Goal: Task Accomplishment & Management: Manage account settings

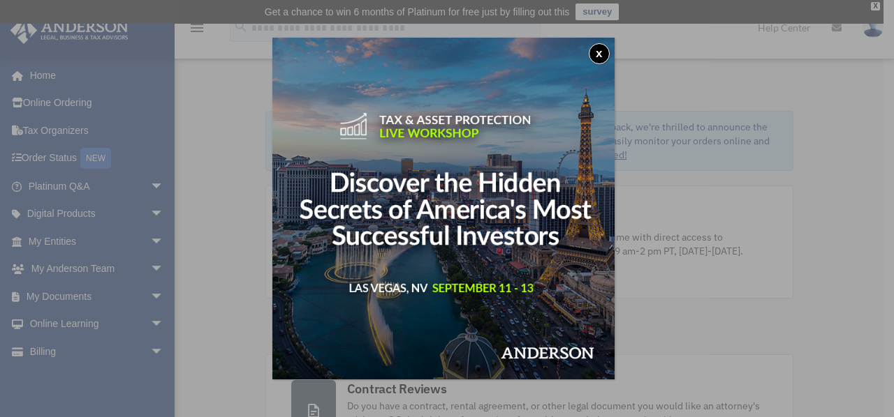
click at [606, 49] on button "x" at bounding box center [599, 53] width 21 height 21
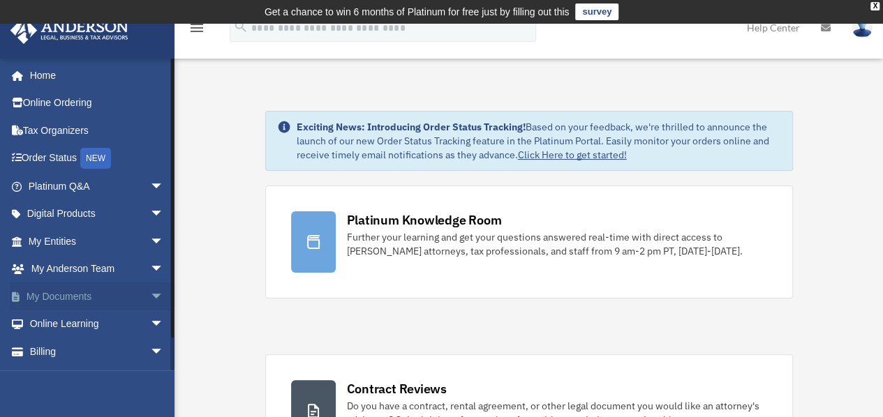
click at [150, 293] on span "arrow_drop_down" at bounding box center [164, 297] width 28 height 29
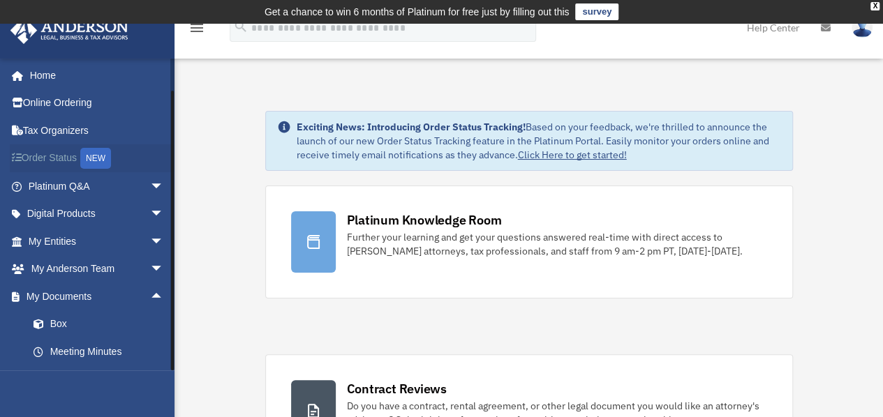
scroll to position [135, 0]
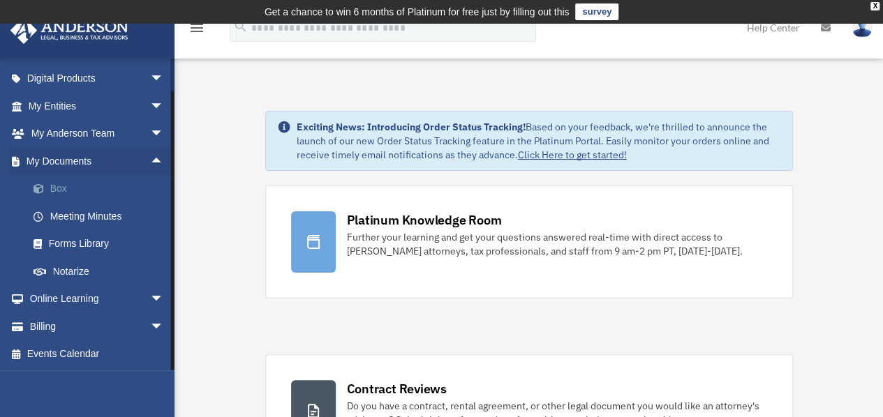
click at [86, 188] on link "Box" at bounding box center [102, 189] width 165 height 28
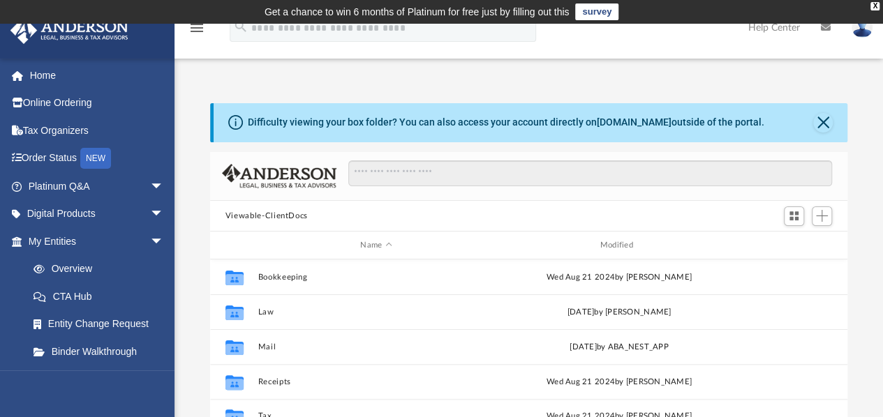
scroll to position [70, 0]
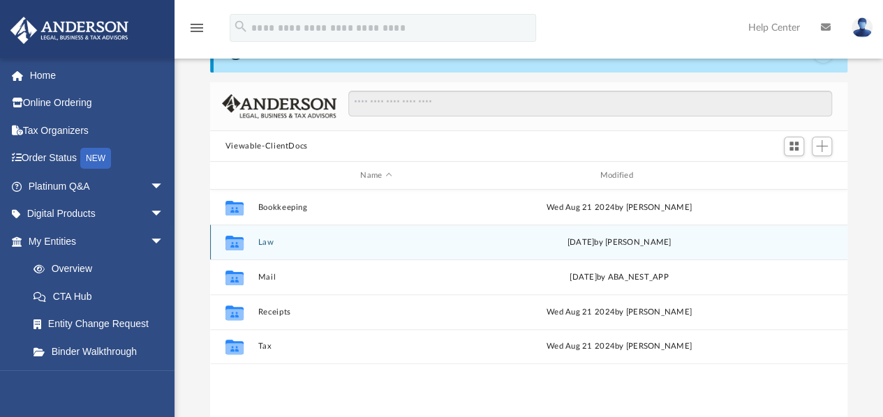
click at [253, 242] on div "Collaborated Folder Law Fri Sep 5 2025 by Laura Hundley" at bounding box center [528, 242] width 637 height 35
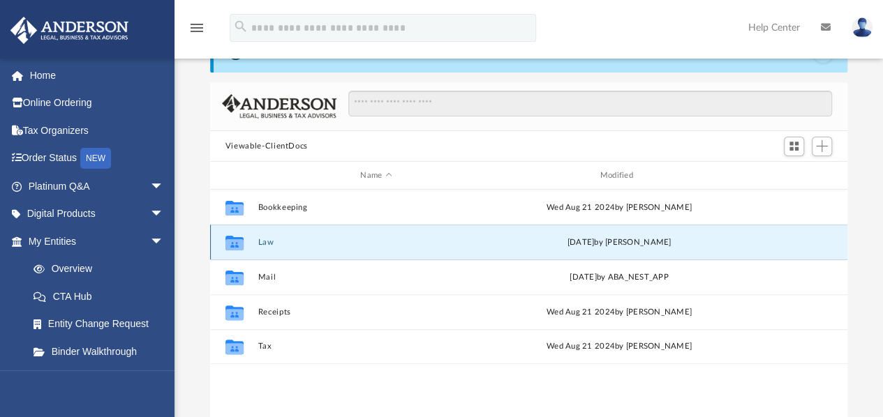
click at [237, 241] on icon "grid" at bounding box center [235, 244] width 18 height 11
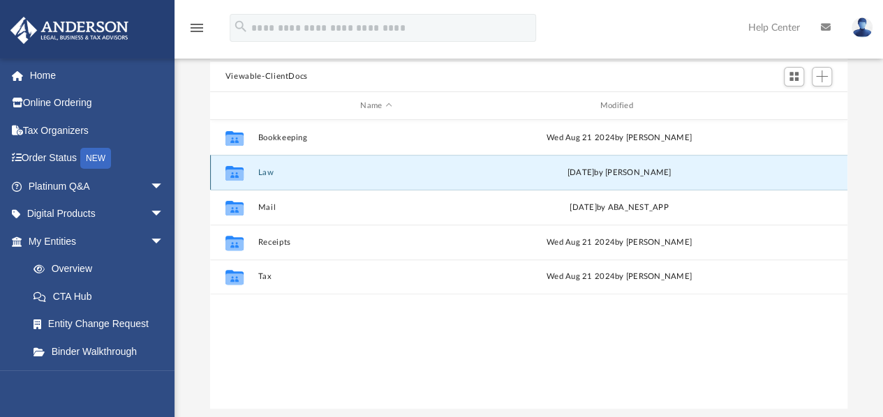
click at [239, 176] on icon "grid" at bounding box center [235, 175] width 18 height 11
click at [231, 175] on icon "grid" at bounding box center [235, 173] width 18 height 15
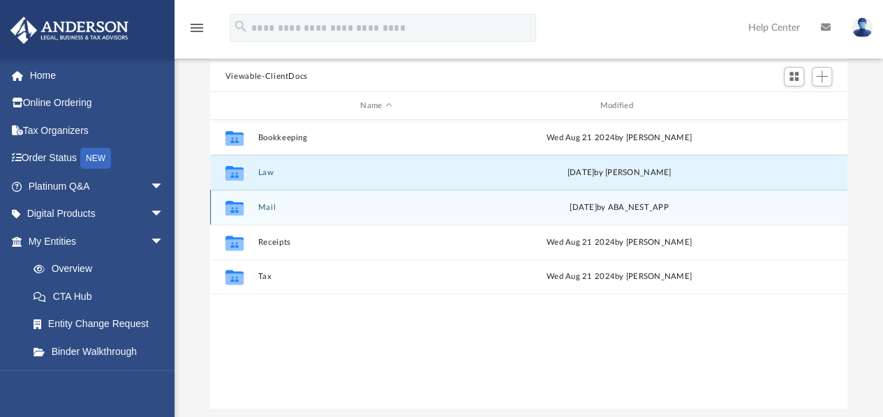
click at [232, 206] on icon "grid" at bounding box center [235, 210] width 18 height 11
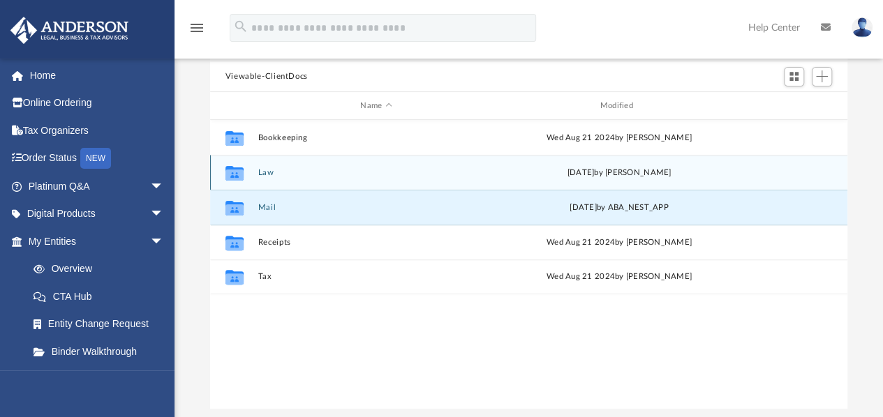
click at [235, 174] on icon "grid" at bounding box center [235, 175] width 18 height 11
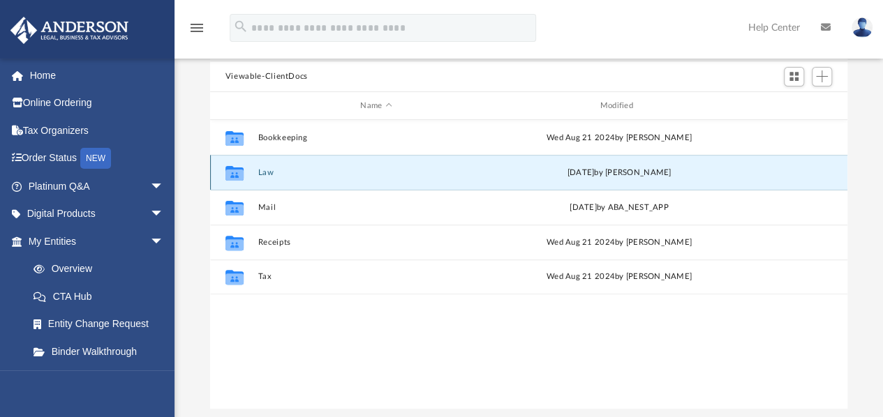
click at [235, 174] on icon "grid" at bounding box center [235, 175] width 18 height 11
click at [575, 179] on div "Collaborated Folder Law Fri Sep 5 2025 by Laura Hundley" at bounding box center [528, 172] width 637 height 35
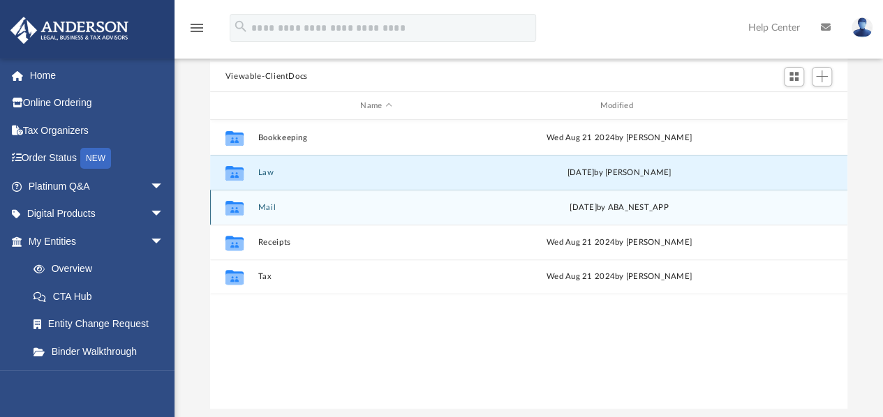
click at [235, 206] on icon "grid" at bounding box center [235, 210] width 18 height 11
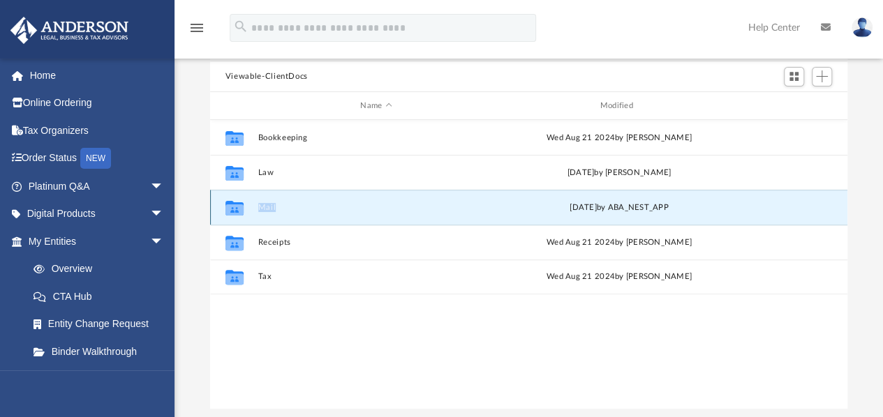
click at [235, 206] on icon "grid" at bounding box center [235, 210] width 18 height 11
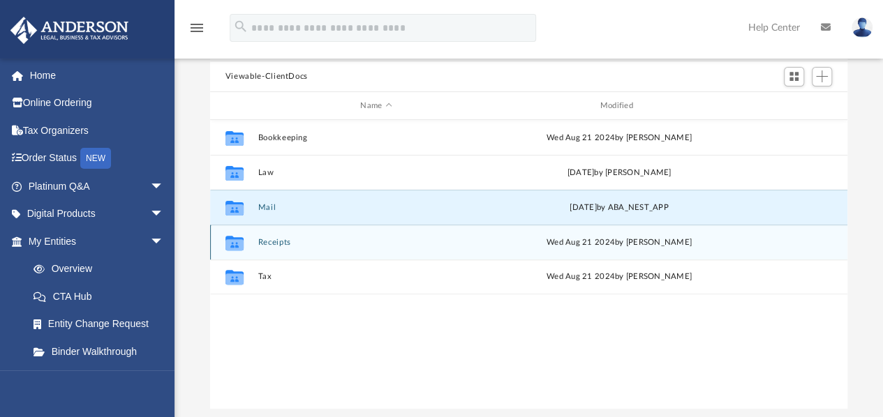
click at [237, 243] on icon "grid" at bounding box center [235, 244] width 18 height 11
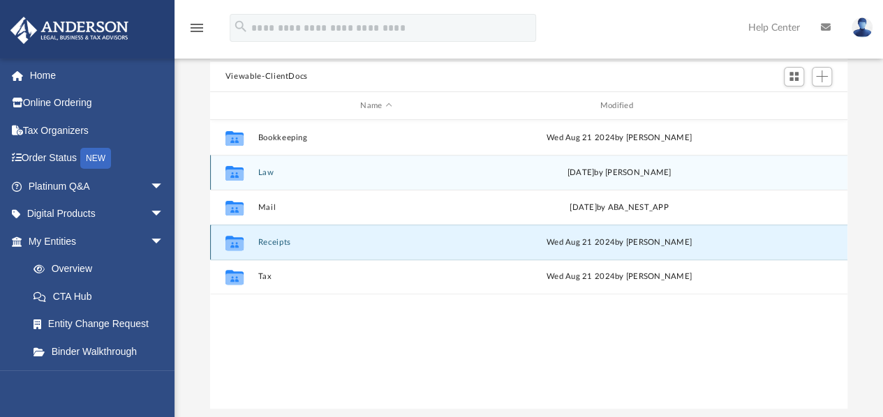
scroll to position [0, 0]
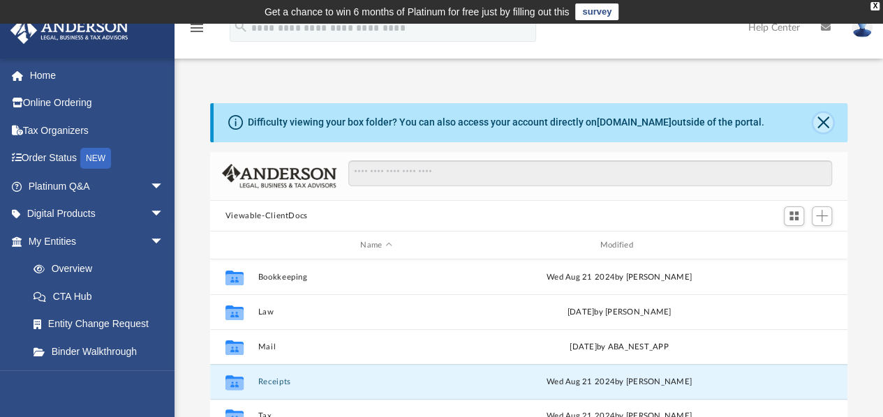
click at [824, 121] on button "Close" at bounding box center [823, 123] width 20 height 20
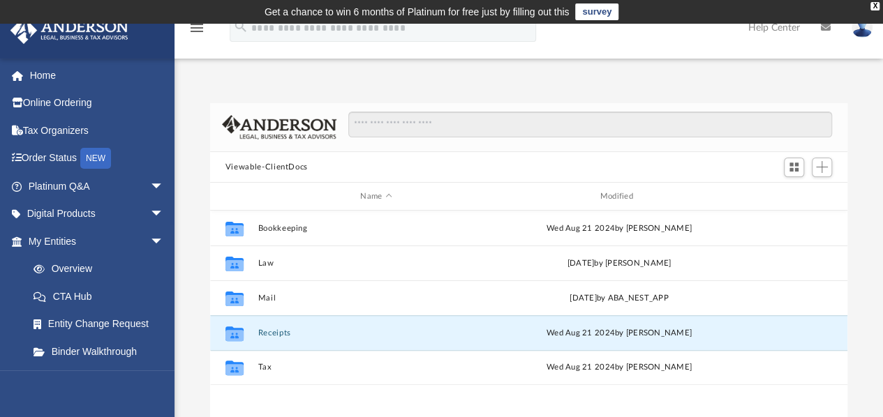
scroll to position [70, 0]
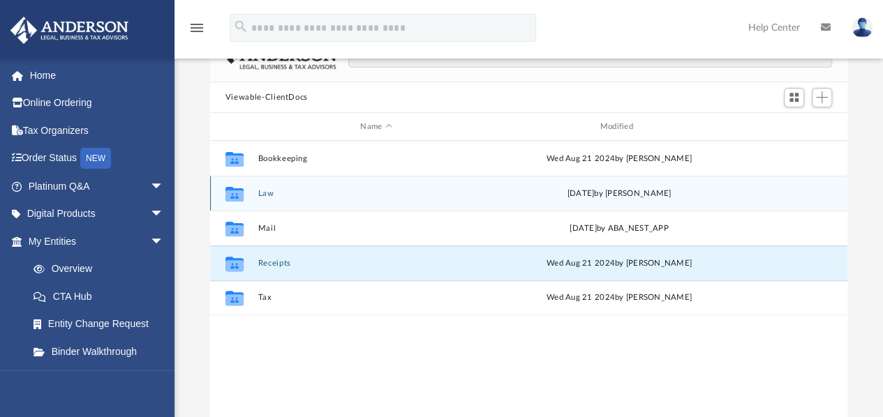
click at [290, 198] on button "Law" at bounding box center [376, 193] width 237 height 9
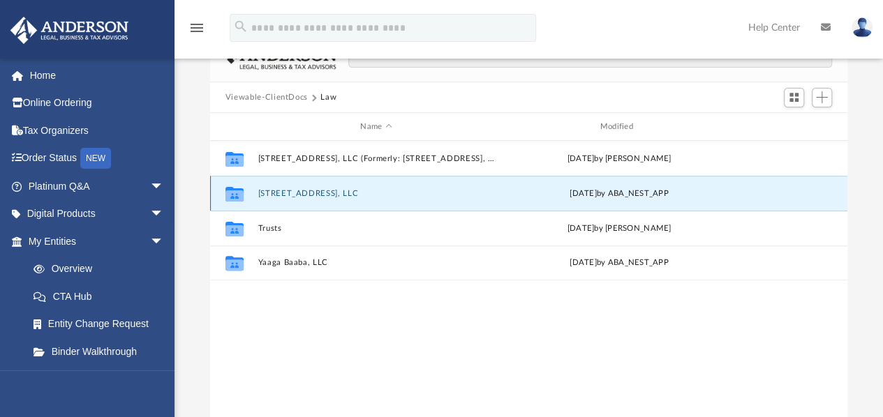
click at [292, 195] on button "6501 SW Lakefront #11, LLC" at bounding box center [376, 193] width 237 height 9
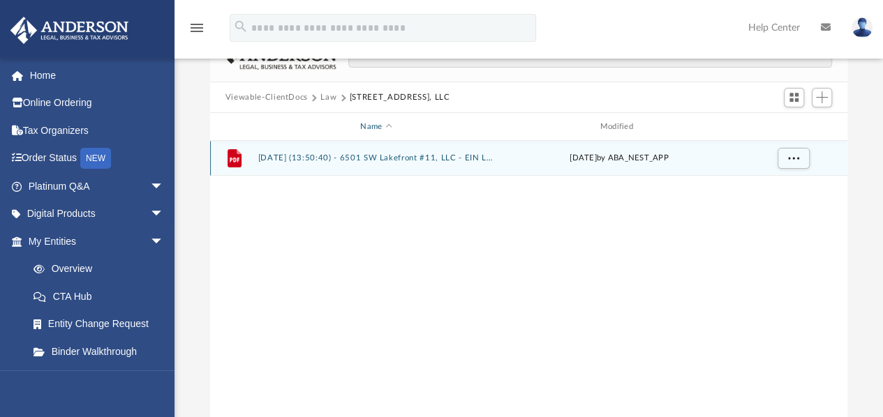
scroll to position [0, 0]
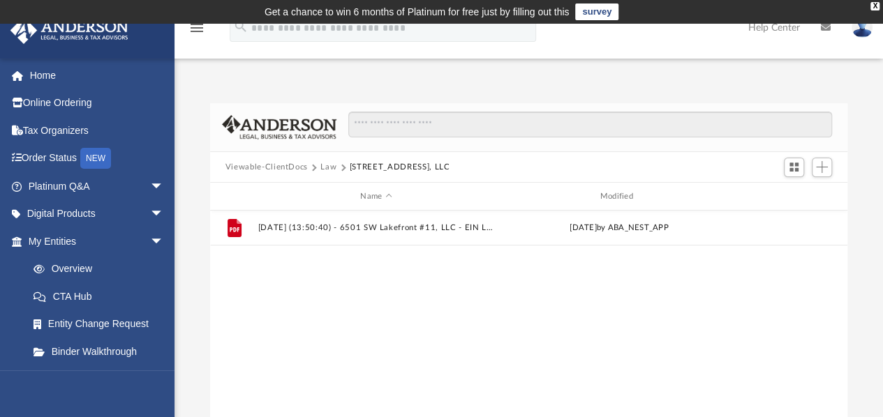
click at [325, 167] on button "Law" at bounding box center [328, 167] width 16 height 13
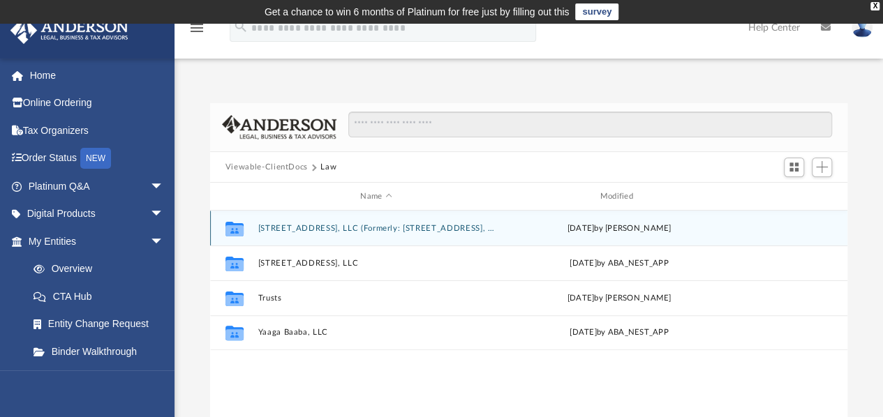
click at [321, 224] on button "5601 SW Lakefront 11, LLC (Formerly: 6501 SW Lakefront #11, LLC)" at bounding box center [376, 228] width 237 height 9
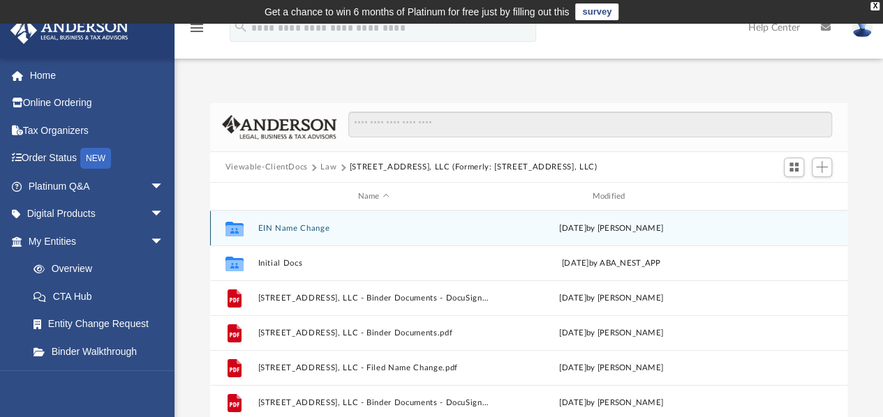
scroll to position [70, 0]
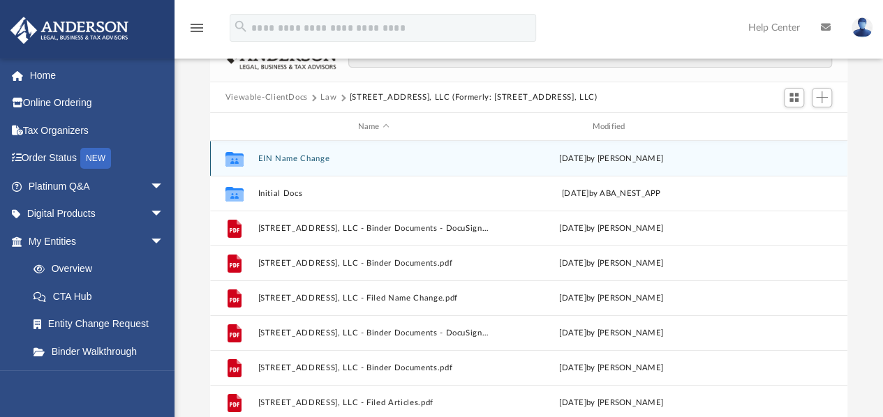
click at [314, 158] on button "EIN Name Change" at bounding box center [374, 158] width 232 height 9
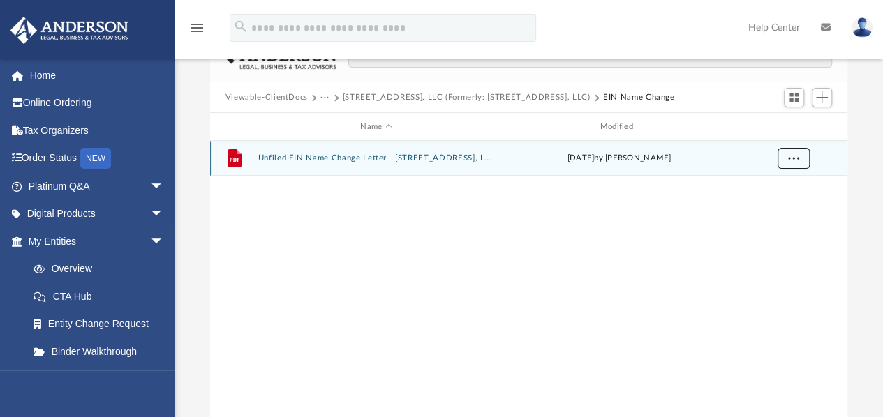
click at [787, 161] on button "More options" at bounding box center [793, 158] width 32 height 21
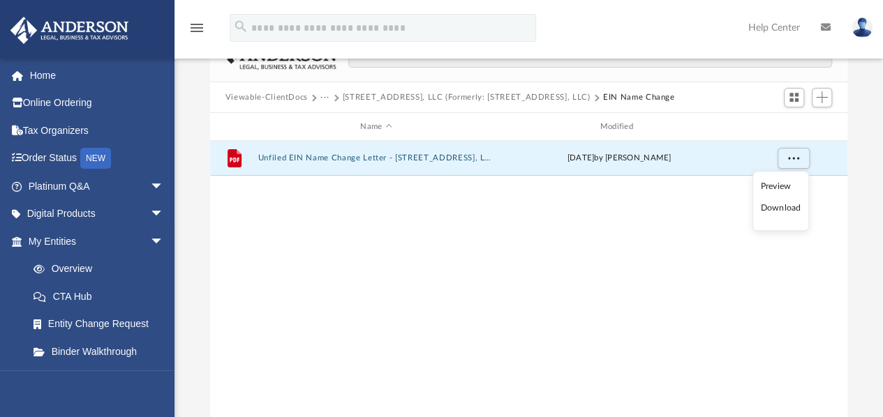
click at [616, 217] on div "File Unfiled EIN Name Change Letter - 6501 SW Lakefront 11, LLC.pdf Fri Sep 5 2…" at bounding box center [528, 286] width 637 height 290
click at [429, 158] on button "Unfiled EIN Name Change Letter - 6501 SW Lakefront 11, LLC.pdf" at bounding box center [376, 158] width 237 height 9
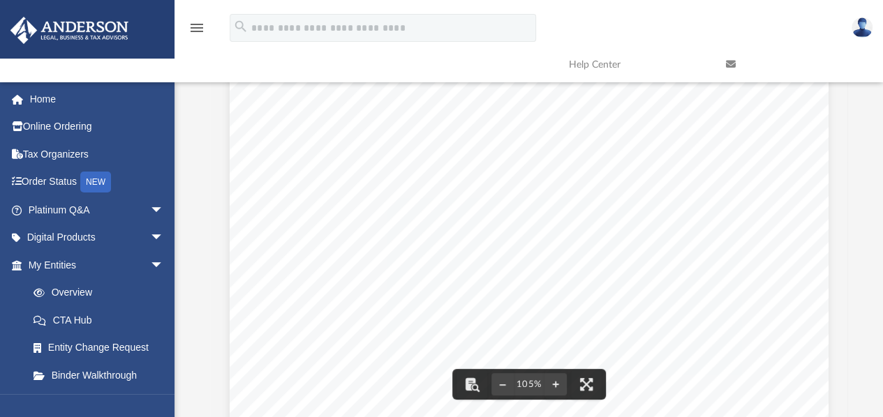
scroll to position [0, 0]
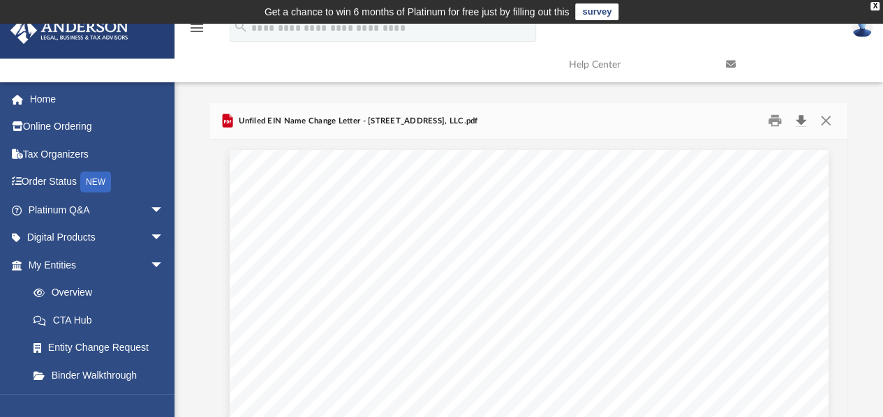
click at [801, 122] on button "Download" at bounding box center [800, 121] width 25 height 22
click at [828, 120] on button "Close" at bounding box center [825, 121] width 25 height 22
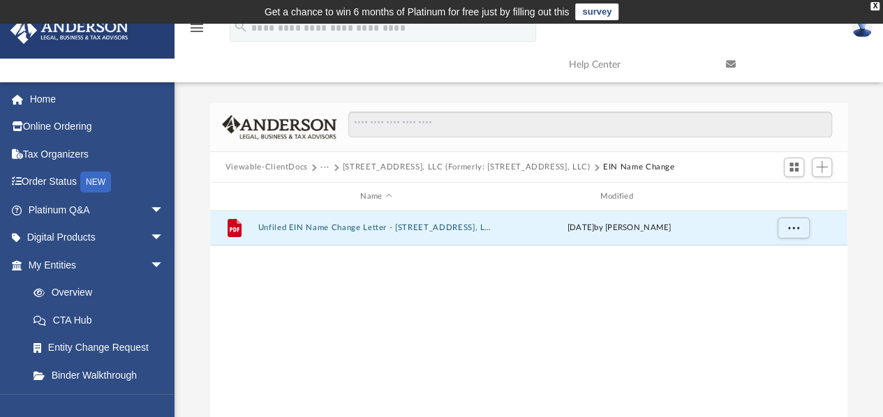
click at [279, 165] on button "Viewable-ClientDocs" at bounding box center [267, 167] width 82 height 13
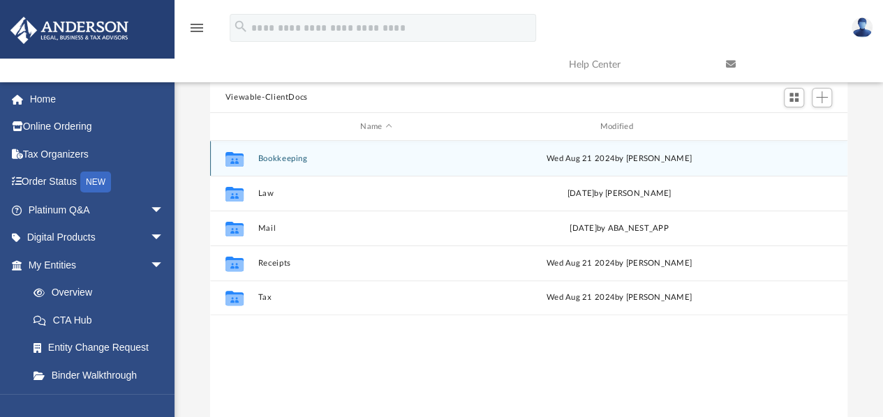
scroll to position [0, 0]
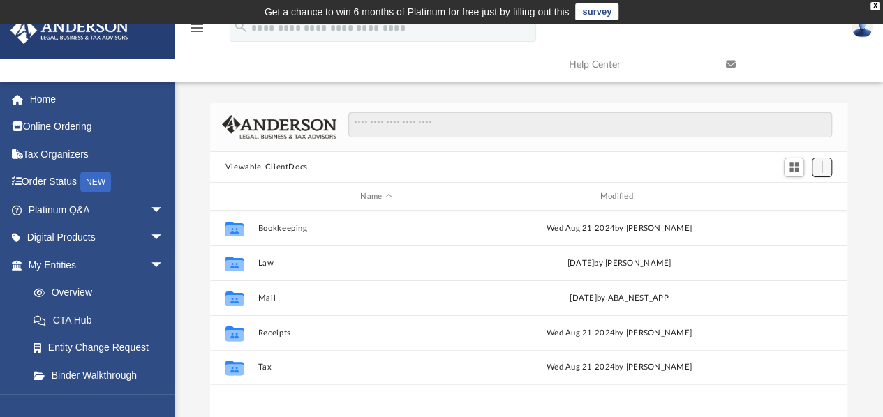
click at [824, 169] on span "Add" at bounding box center [822, 167] width 12 height 12
click at [792, 194] on li "Upload" at bounding box center [802, 195] width 45 height 15
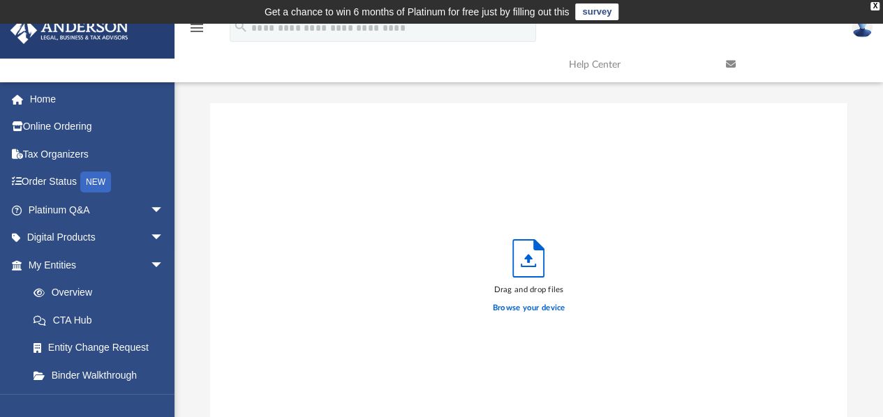
scroll to position [70, 0]
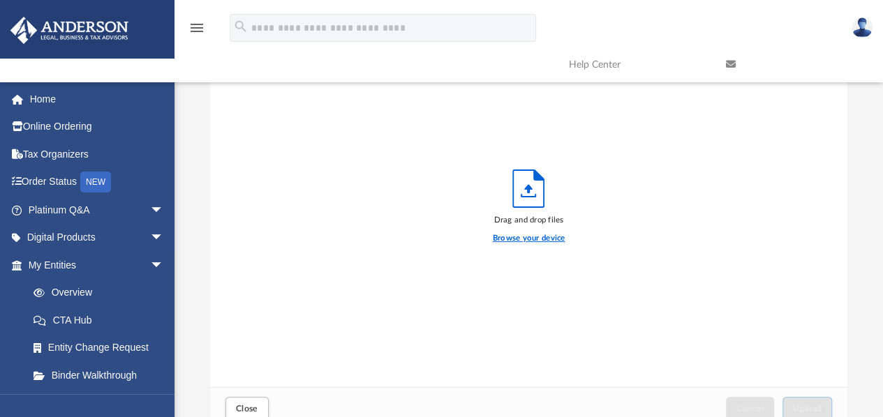
click at [546, 239] on label "Browse your device" at bounding box center [529, 238] width 73 height 13
click at [0, 0] on input "Browse your device" at bounding box center [0, 0] width 0 height 0
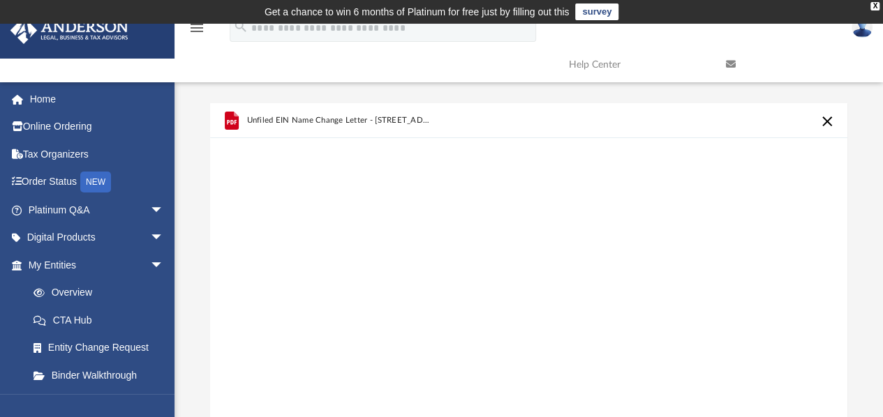
scroll to position [279, 0]
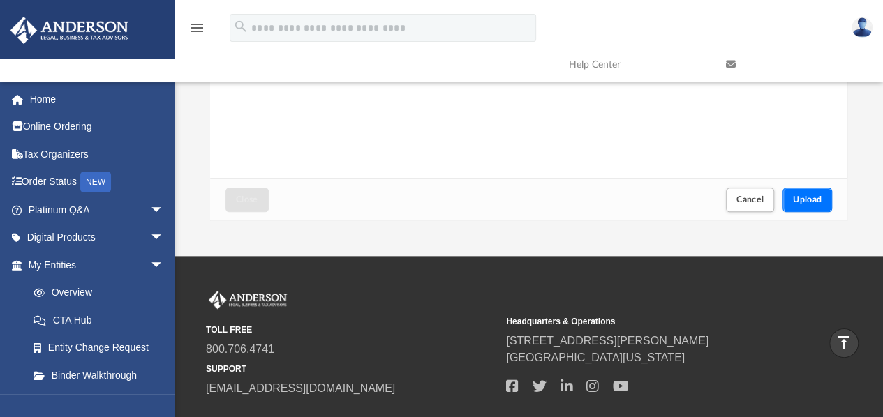
click at [812, 191] on button "Upload" at bounding box center [808, 200] width 50 height 24
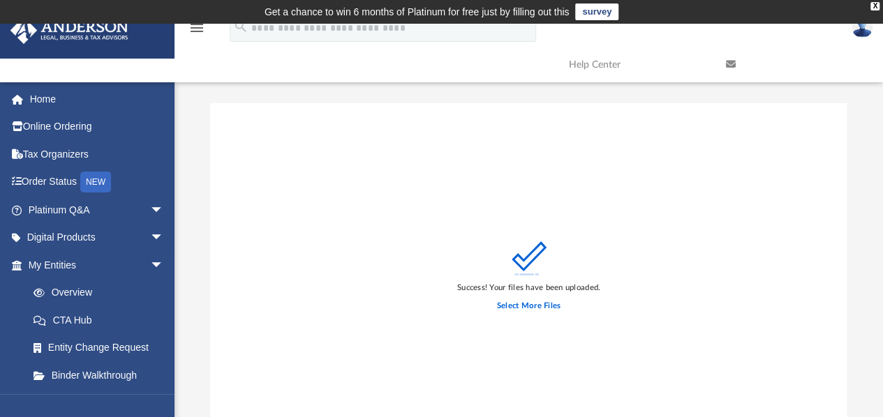
scroll to position [140, 0]
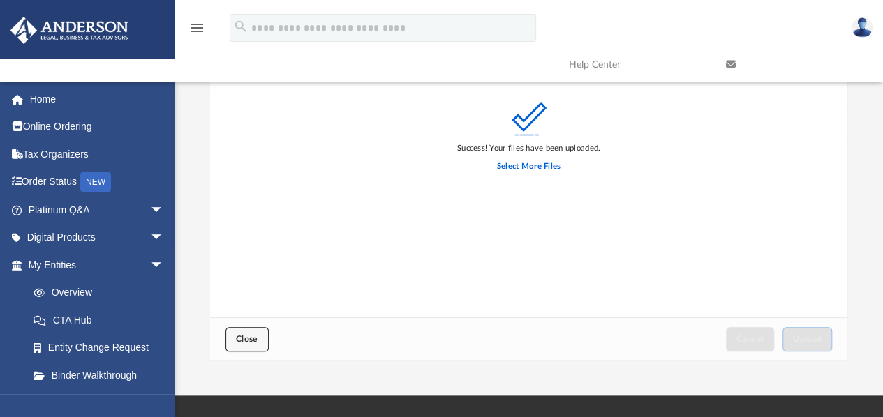
click at [246, 333] on button "Close" at bounding box center [247, 339] width 43 height 24
